Goal: Find specific page/section: Find specific page/section

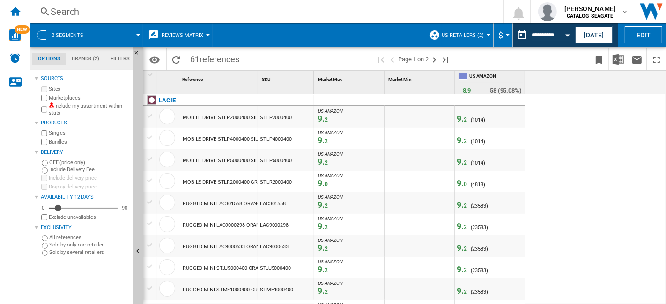
click at [138, 34] on div at bounding box center [138, 35] width 5 height 2
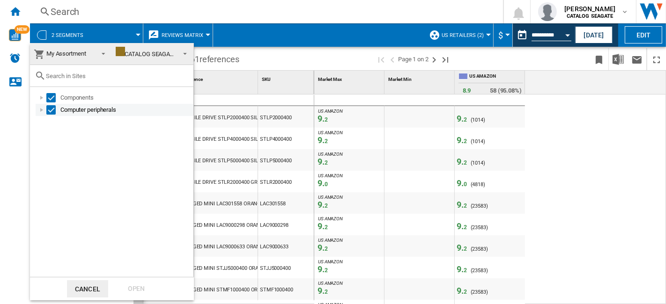
click at [43, 107] on div at bounding box center [41, 109] width 9 height 9
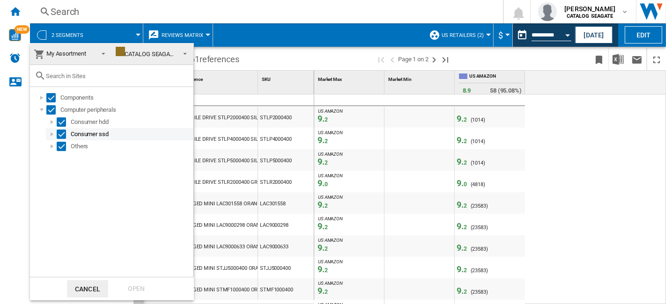
click at [50, 132] on div at bounding box center [51, 134] width 9 height 9
click at [58, 145] on div at bounding box center [62, 146] width 9 height 9
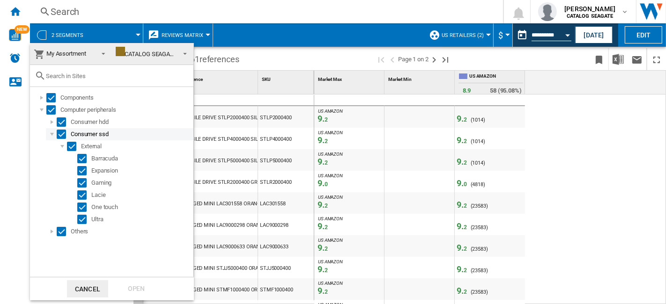
click at [52, 134] on div at bounding box center [51, 134] width 9 height 9
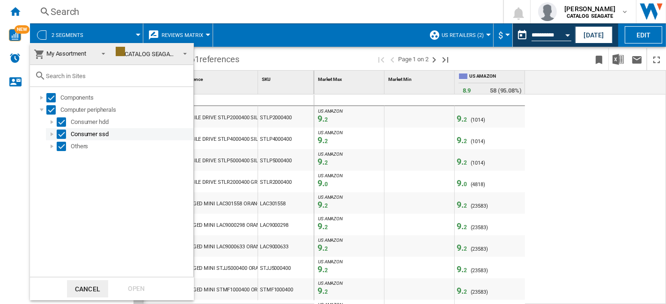
click at [54, 133] on div at bounding box center [51, 134] width 9 height 9
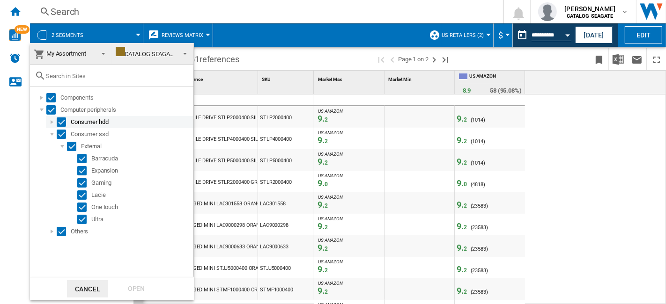
click at [50, 124] on div at bounding box center [51, 122] width 9 height 9
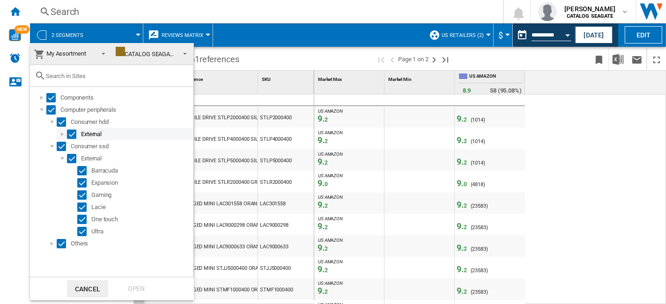
click at [63, 133] on div at bounding box center [62, 134] width 9 height 9
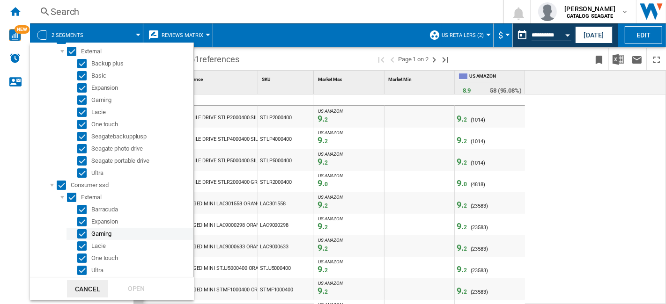
scroll to position [99, 0]
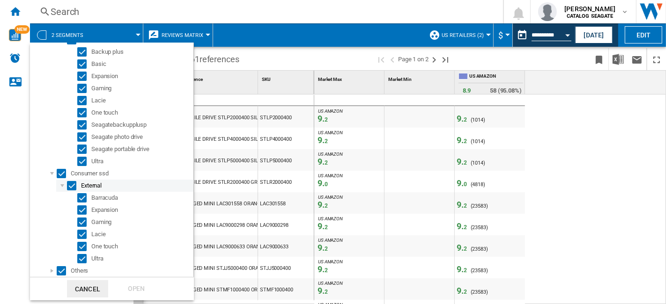
click at [62, 183] on div at bounding box center [62, 185] width 9 height 9
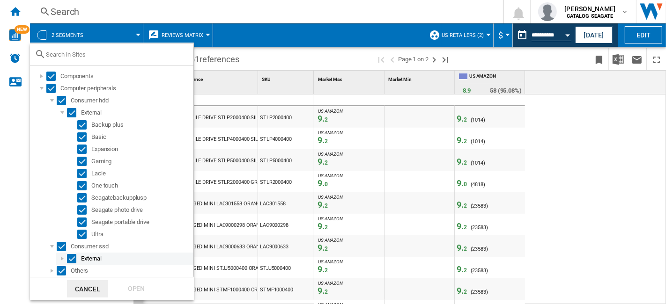
click at [62, 255] on div at bounding box center [62, 258] width 9 height 9
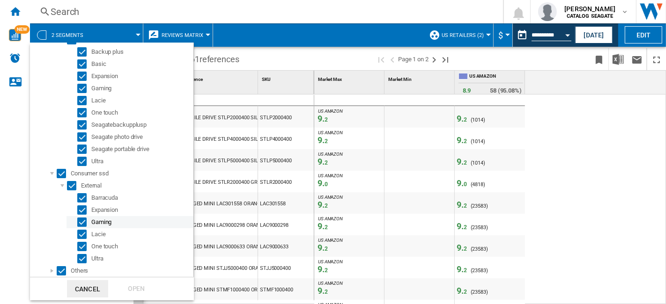
scroll to position [0, 0]
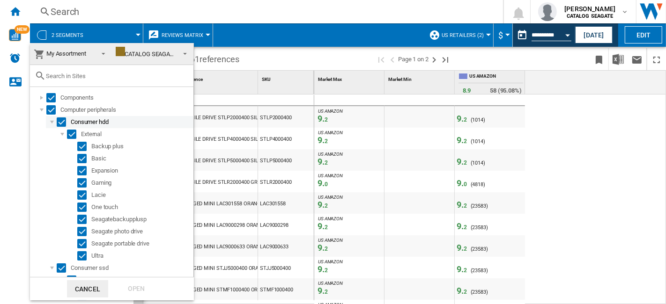
click at [51, 124] on div at bounding box center [51, 122] width 9 height 9
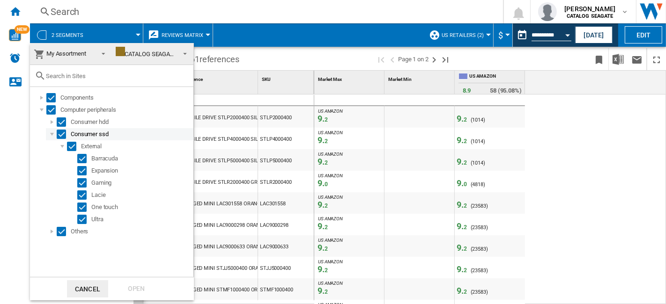
click at [51, 137] on div at bounding box center [51, 134] width 9 height 9
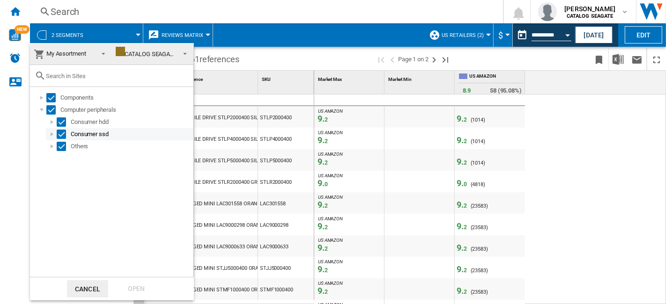
click at [53, 136] on div at bounding box center [51, 134] width 9 height 9
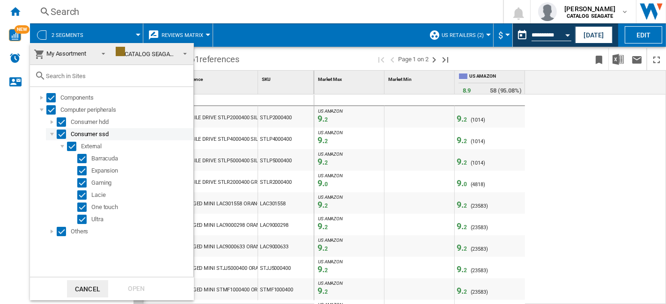
click at [52, 133] on div at bounding box center [51, 134] width 9 height 9
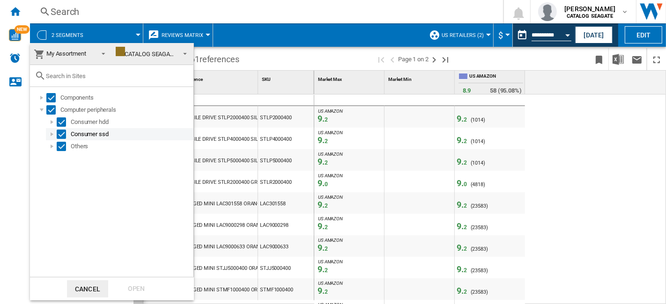
click at [55, 134] on div at bounding box center [51, 134] width 9 height 9
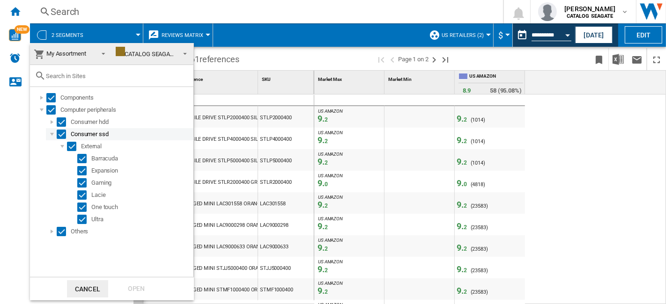
click at [51, 134] on div at bounding box center [51, 134] width 9 height 9
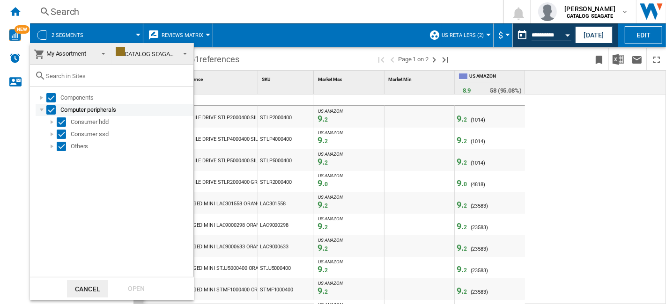
click at [41, 107] on div at bounding box center [41, 109] width 9 height 9
click at [52, 121] on div at bounding box center [51, 122] width 9 height 9
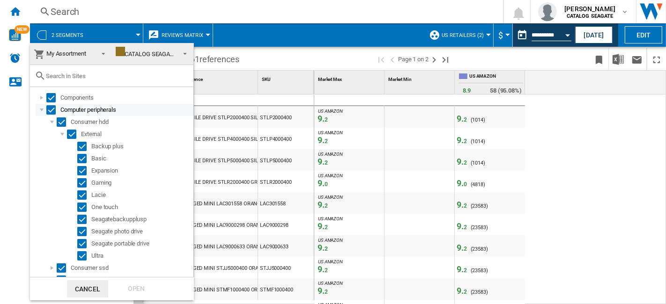
click at [44, 108] on div at bounding box center [41, 109] width 9 height 9
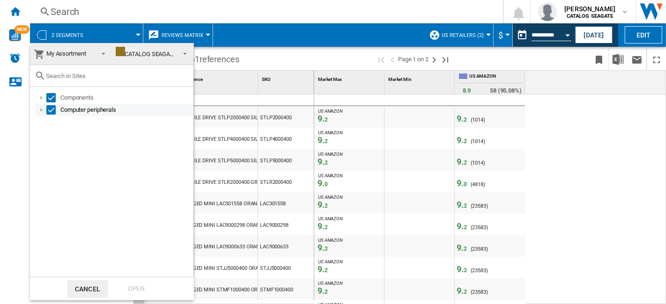
click at [43, 113] on div at bounding box center [41, 109] width 9 height 9
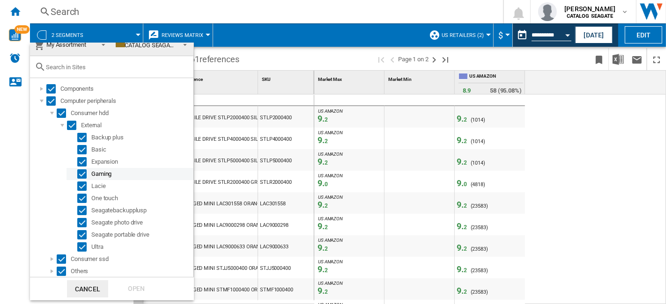
scroll to position [13, 0]
click at [41, 96] on div at bounding box center [41, 100] width 9 height 9
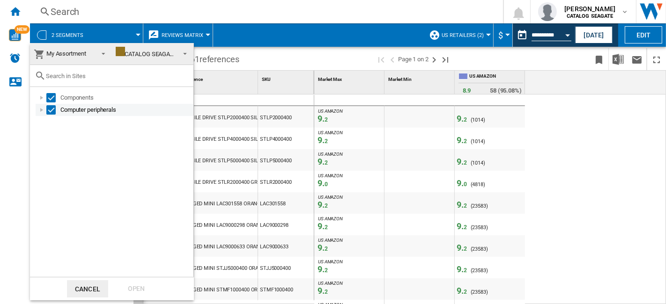
scroll to position [0, 0]
click at [42, 110] on div at bounding box center [41, 109] width 9 height 9
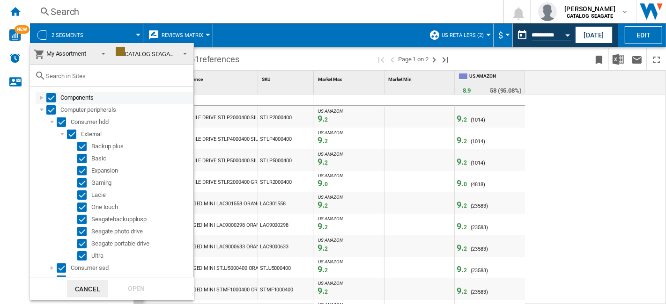
click at [43, 97] on div at bounding box center [41, 97] width 9 height 9
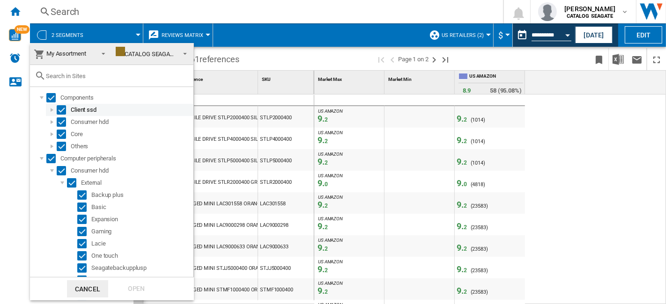
click at [53, 109] on div at bounding box center [51, 109] width 9 height 9
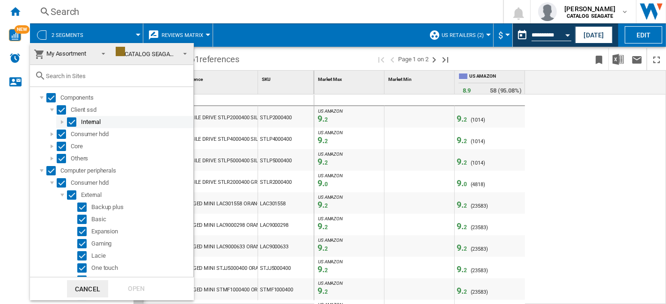
click at [60, 124] on div at bounding box center [62, 122] width 9 height 9
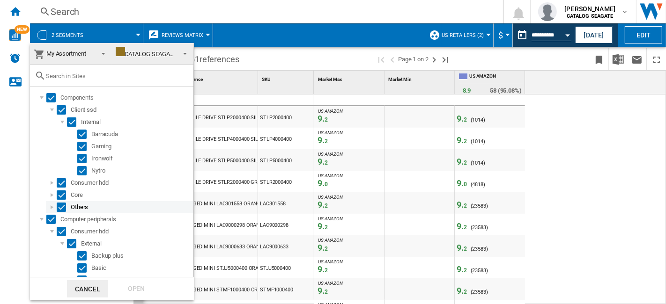
scroll to position [52, 0]
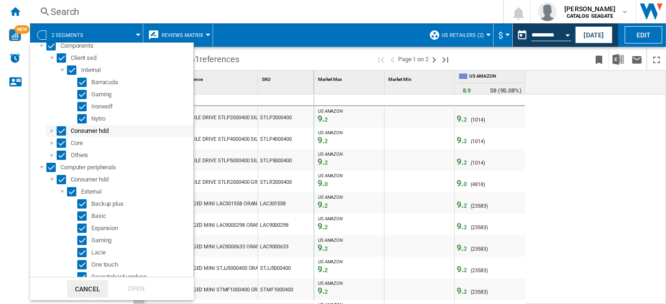
click at [52, 133] on div at bounding box center [51, 130] width 9 height 9
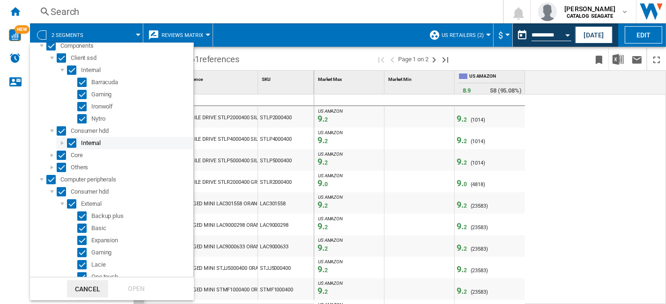
click at [60, 146] on div at bounding box center [62, 143] width 9 height 9
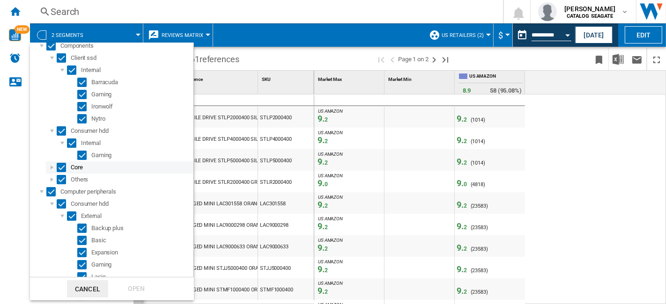
click at [52, 169] on div at bounding box center [51, 167] width 9 height 9
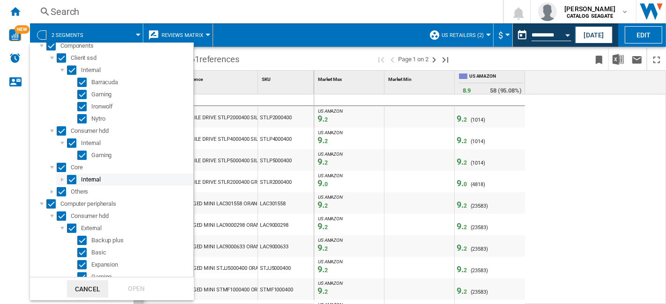
click at [61, 181] on div at bounding box center [62, 179] width 9 height 9
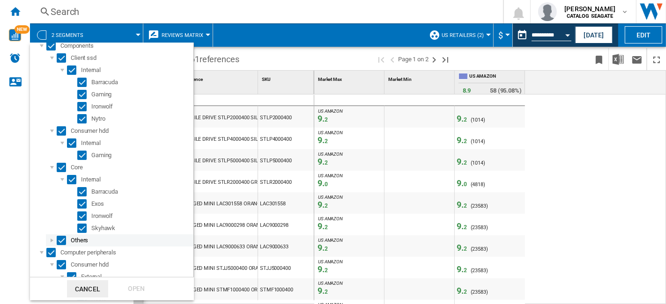
click at [50, 242] on div at bounding box center [51, 240] width 9 height 9
click at [59, 252] on div at bounding box center [62, 252] width 9 height 9
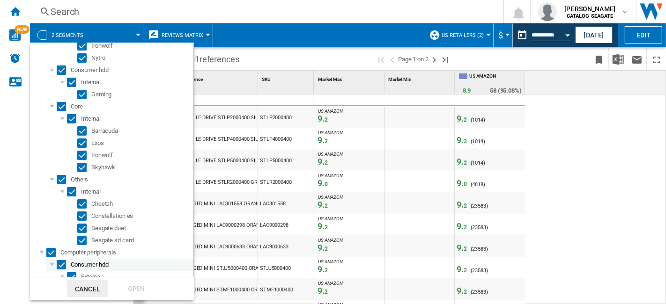
scroll to position [269, 0]
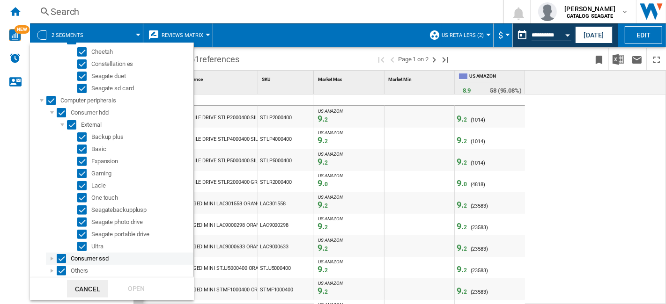
click at [49, 256] on div at bounding box center [51, 258] width 9 height 9
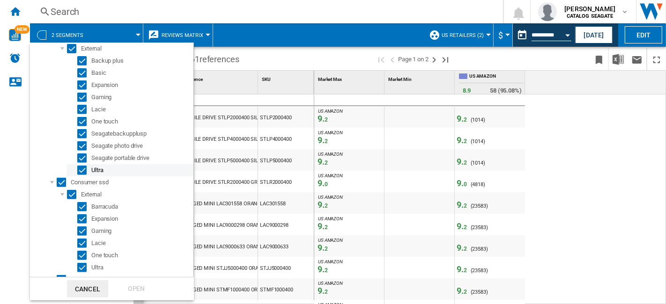
scroll to position [354, 0]
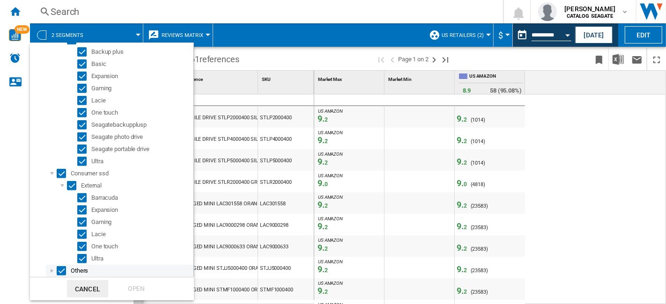
click at [55, 267] on div at bounding box center [51, 270] width 9 height 9
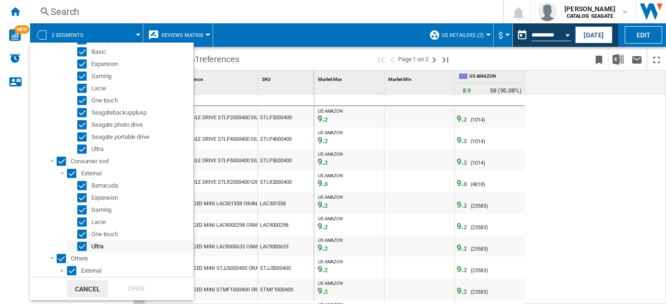
scroll to position [366, 0]
click at [61, 266] on div at bounding box center [62, 270] width 9 height 9
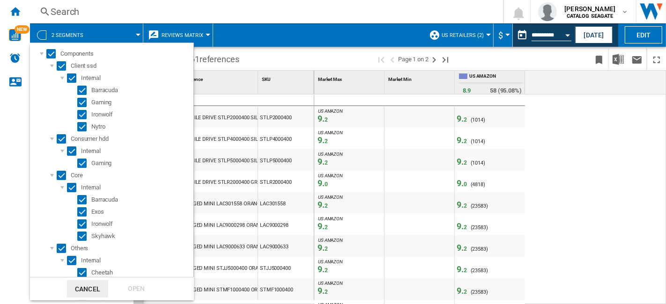
scroll to position [15, 0]
